Goal: Task Accomplishment & Management: Use online tool/utility

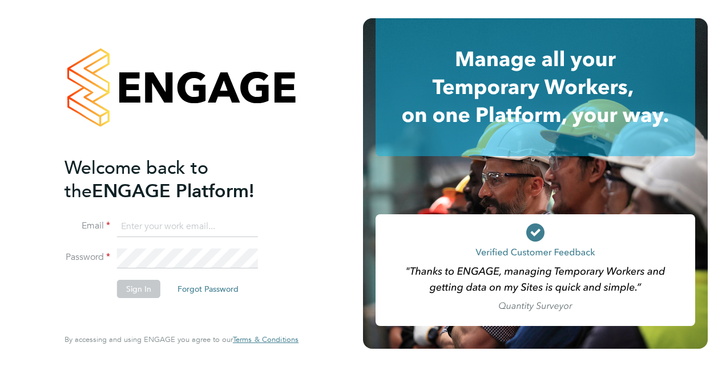
type input "[EMAIL_ADDRESS][DOMAIN_NAME]"
click at [132, 290] on button "Sign In" at bounding box center [138, 289] width 43 height 18
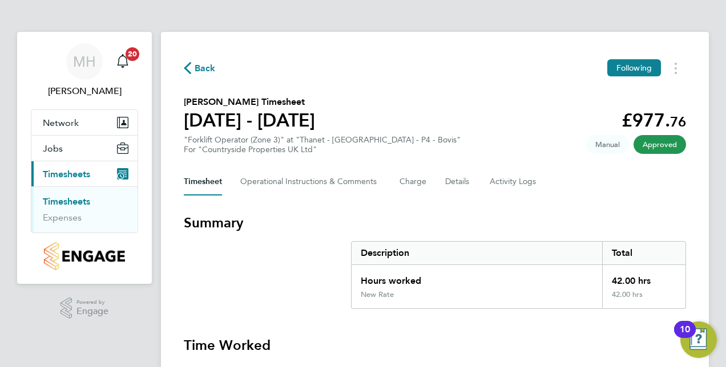
click at [64, 200] on link "Timesheets" at bounding box center [66, 201] width 47 height 11
